Goal: Information Seeking & Learning: Learn about a topic

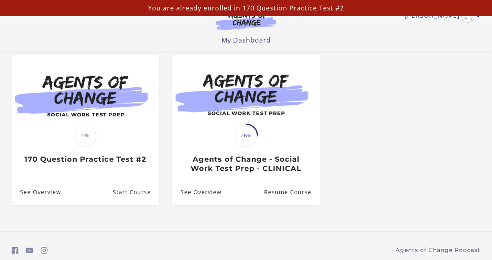
scroll to position [68, 0]
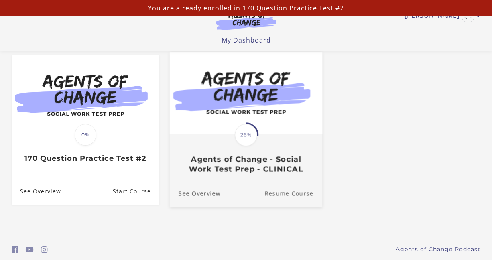
click at [295, 196] on link "Resume Course" at bounding box center [293, 193] width 58 height 27
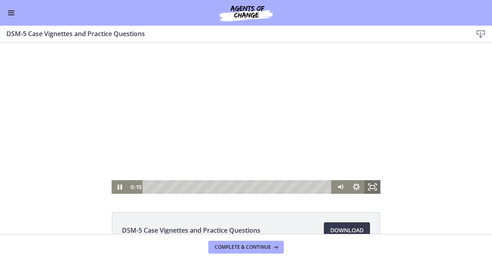
click at [371, 188] on rect "Fullscreen" at bounding box center [372, 186] width 5 height 3
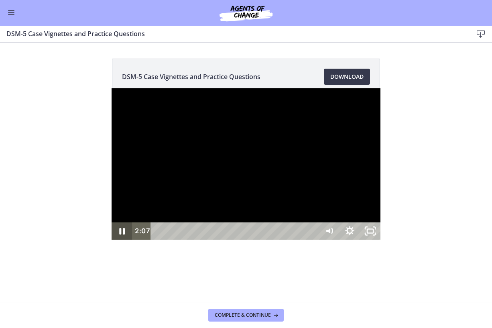
click at [119, 234] on icon "Pause" at bounding box center [122, 231] width 6 height 6
click at [120, 235] on icon "Play Video" at bounding box center [122, 230] width 5 height 7
click at [373, 233] on rect "Unfullscreen" at bounding box center [369, 230] width 7 height 5
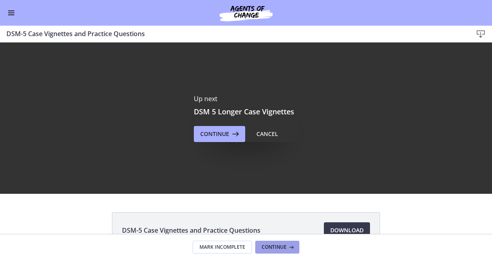
click at [279, 247] on span "Continue" at bounding box center [274, 247] width 25 height 6
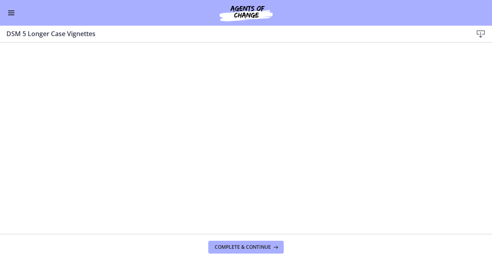
click at [16, 252] on footer "Complete & continue" at bounding box center [246, 247] width 492 height 26
click at [271, 247] on icon at bounding box center [275, 247] width 8 height 6
